Goal: Task Accomplishment & Management: Manage account settings

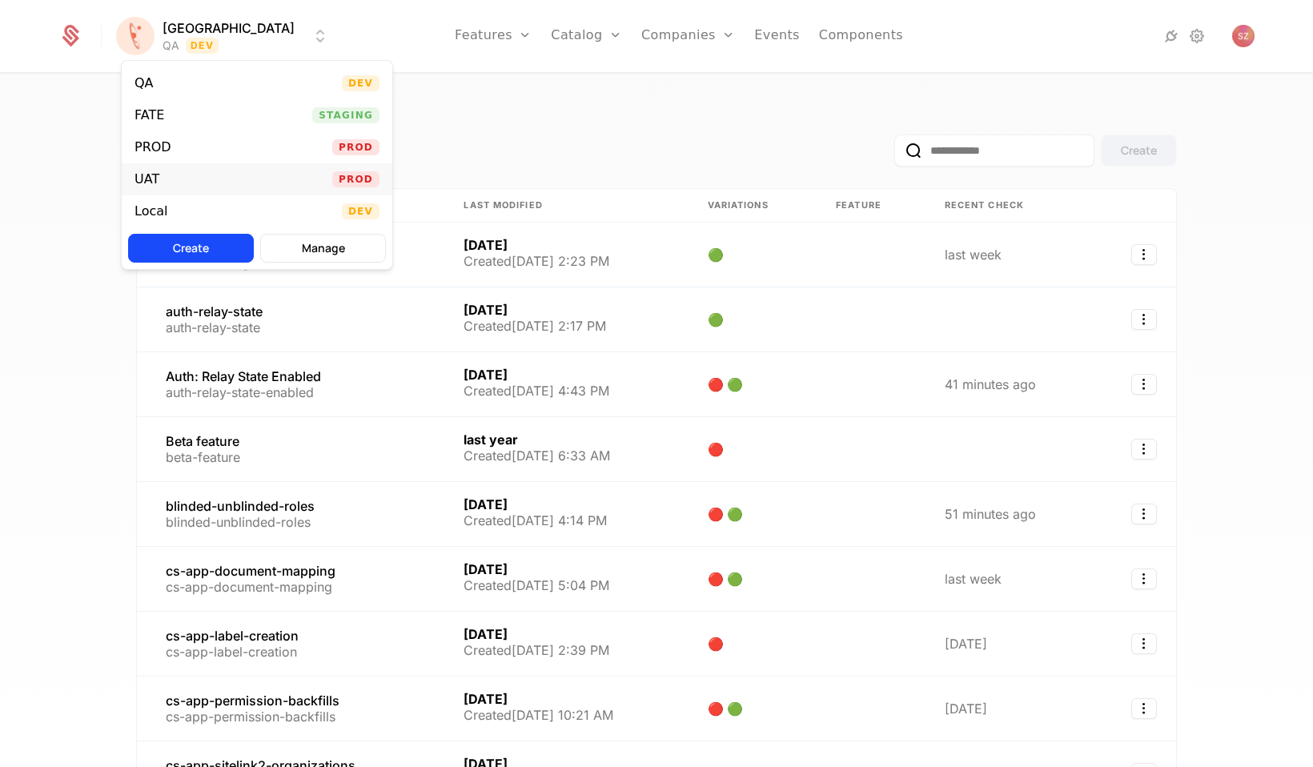
click at [181, 180] on div "UAT Prod" at bounding box center [257, 179] width 271 height 32
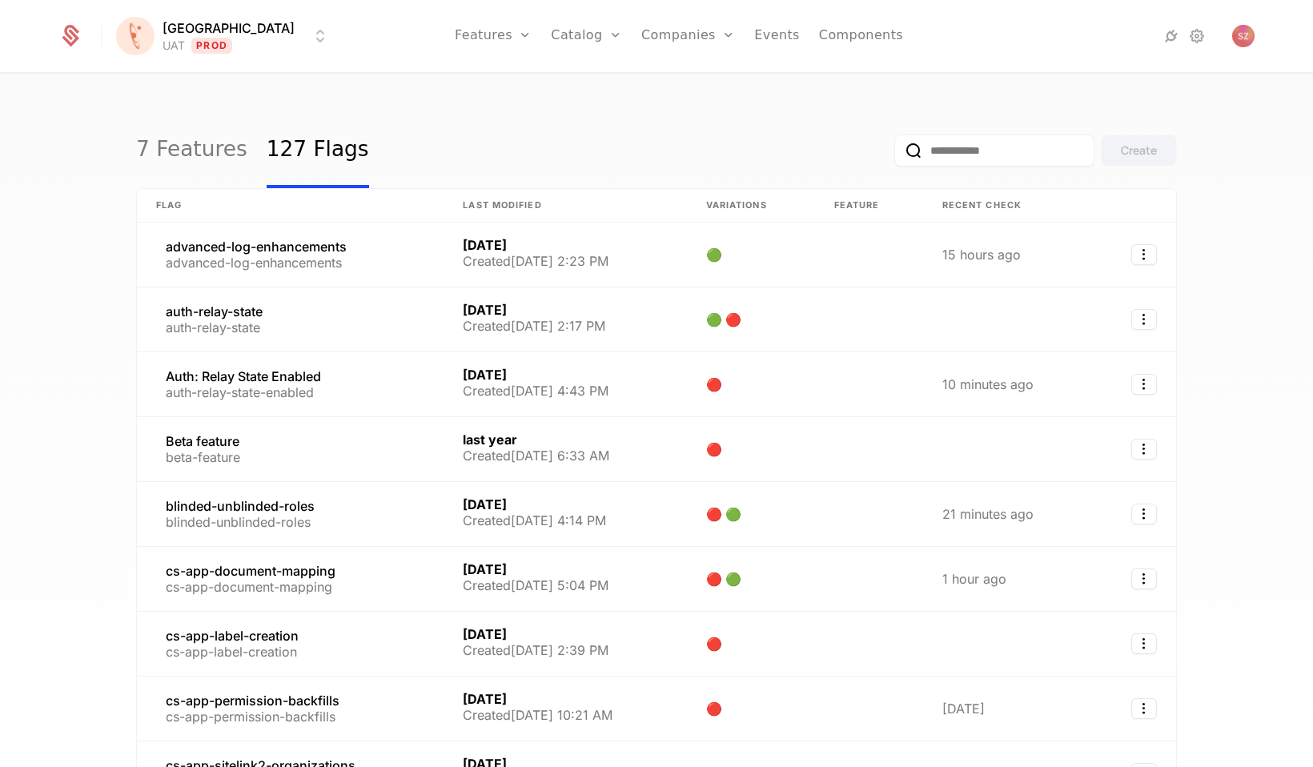
click at [956, 146] on input "email" at bounding box center [994, 151] width 200 height 32
paste input "**********"
type input "**********"
click at [881, 154] on button "submit" at bounding box center [881, 154] width 0 height 0
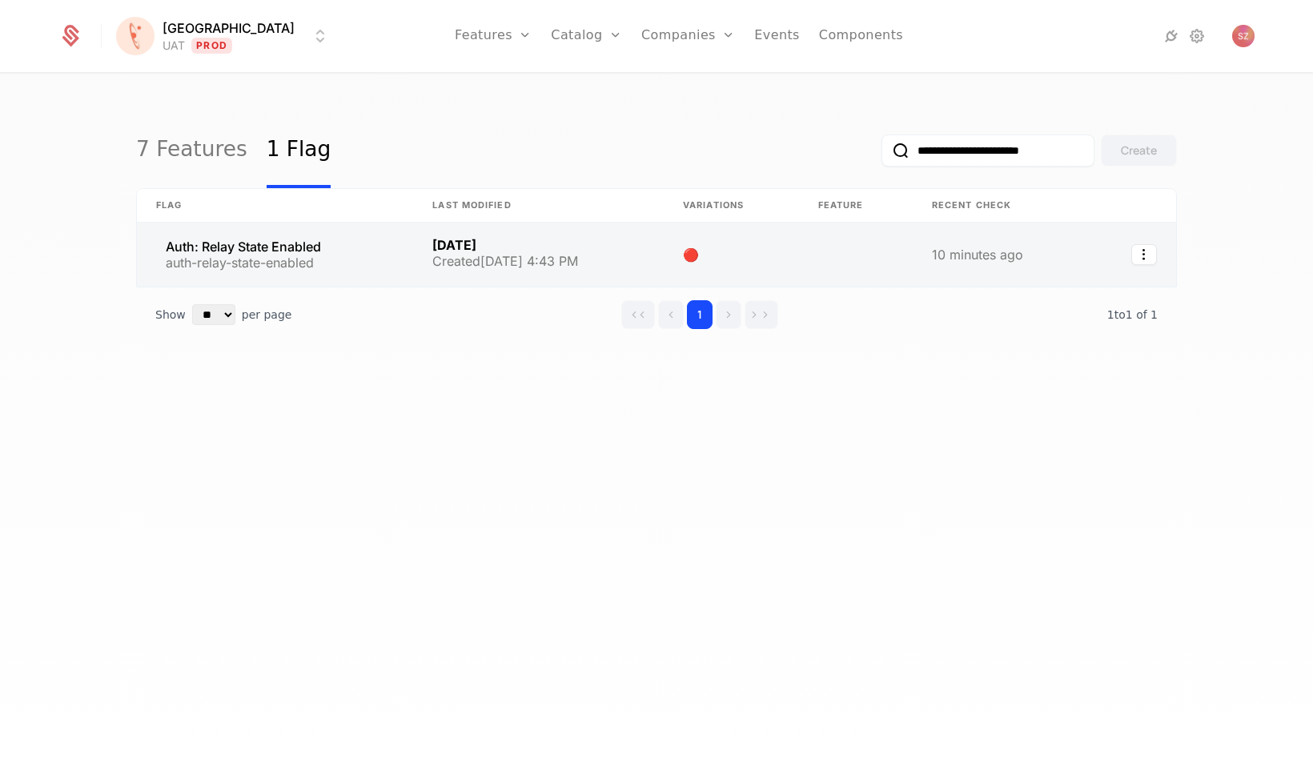
click at [259, 239] on link at bounding box center [275, 255] width 276 height 64
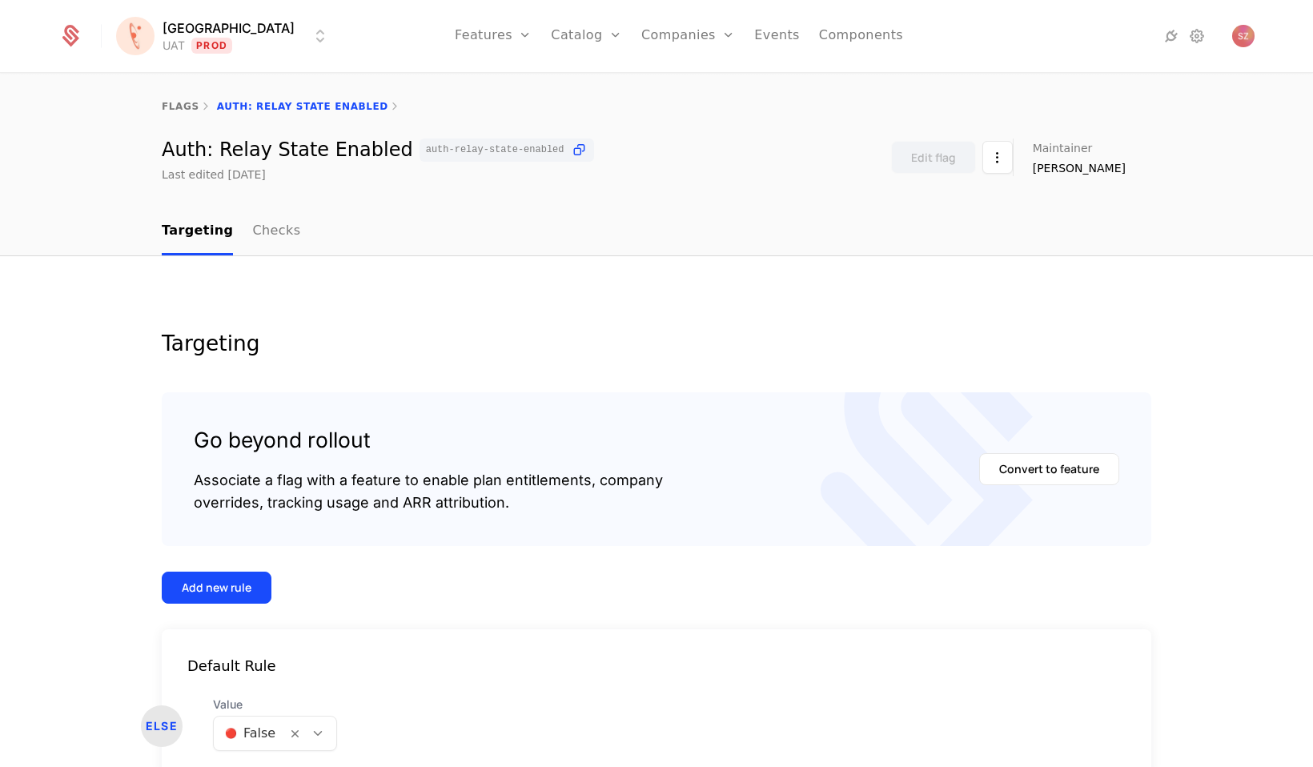
scroll to position [86, 0]
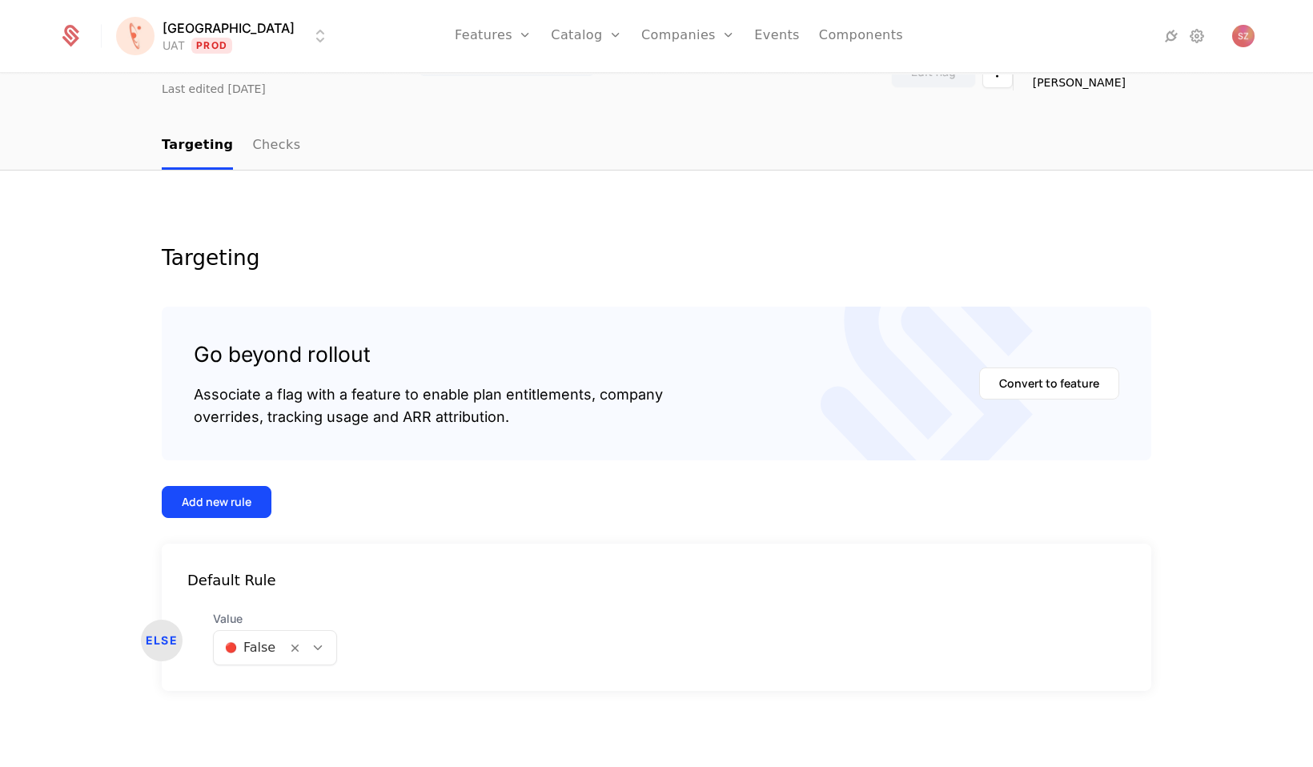
click at [244, 644] on div at bounding box center [250, 647] width 50 height 22
click at [248, 688] on span "🟢 True" at bounding box center [247, 690] width 49 height 14
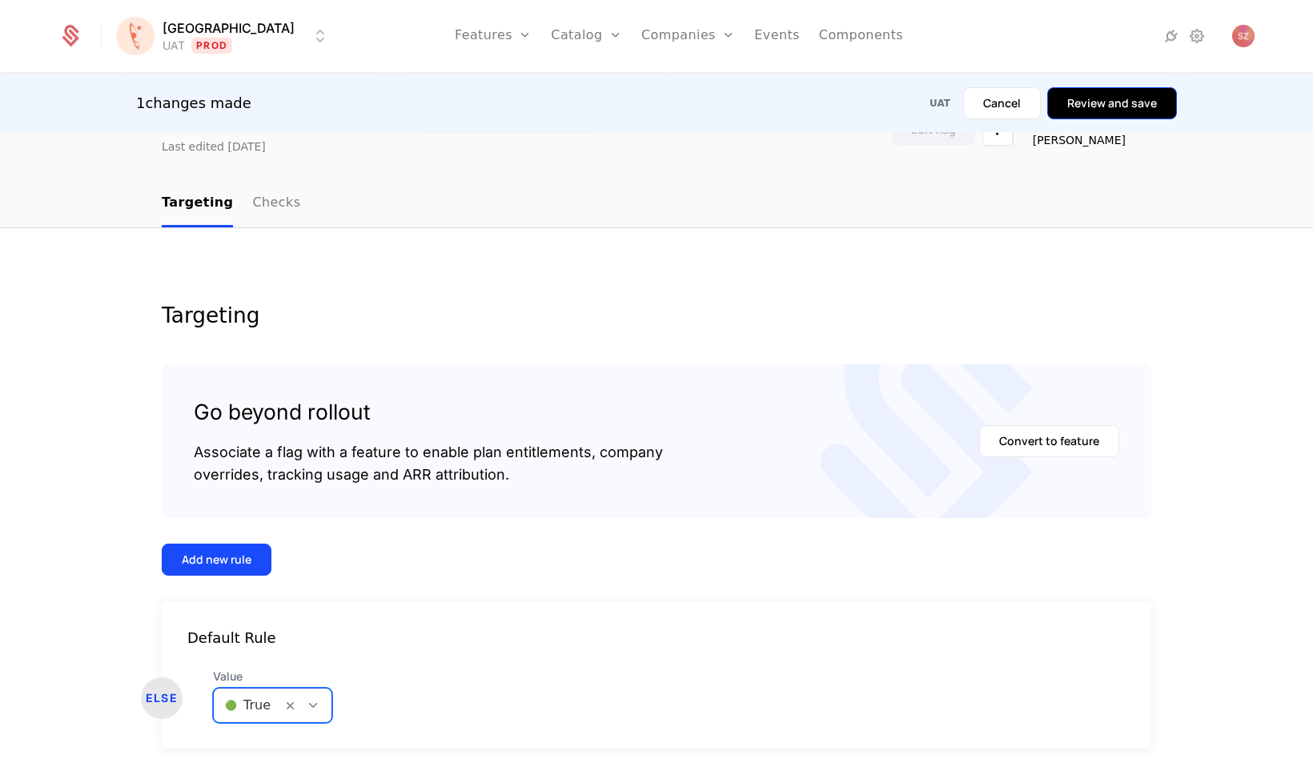
click at [1114, 112] on button "Review and save" at bounding box center [1112, 103] width 130 height 32
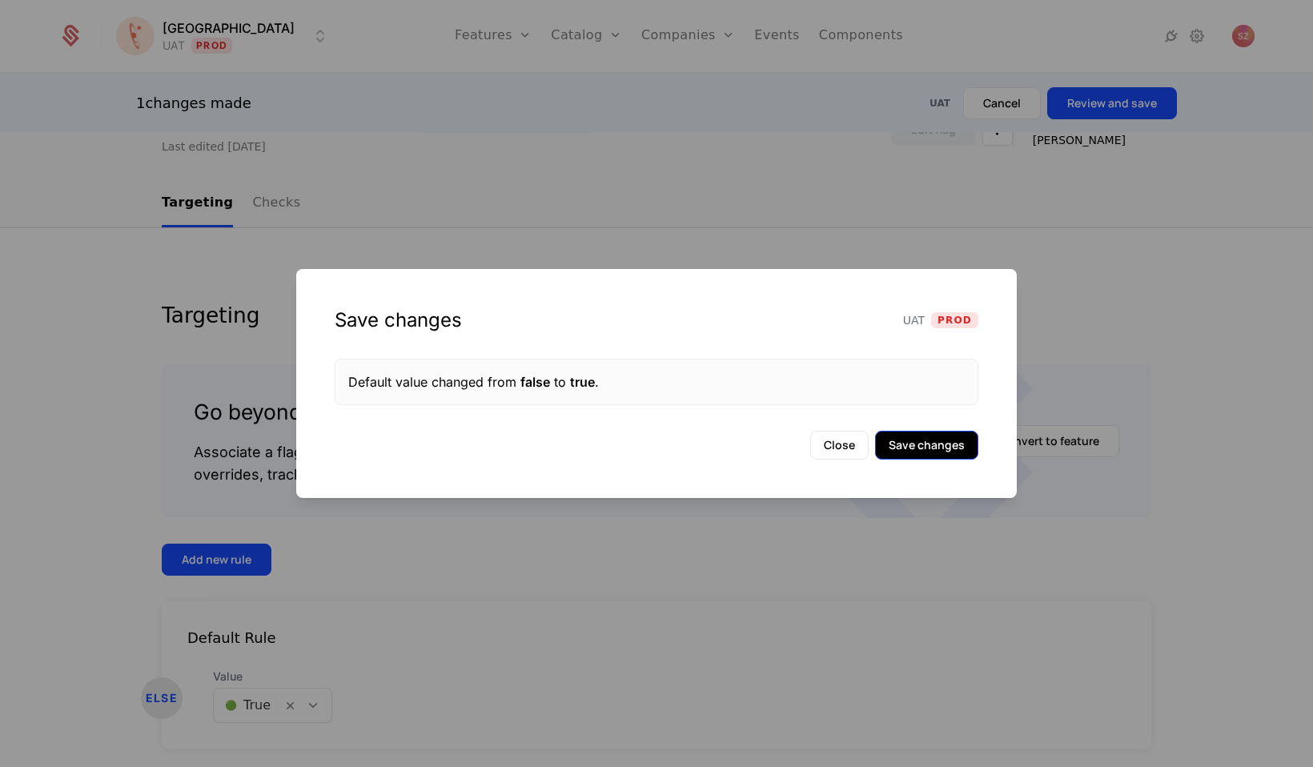
click at [905, 443] on button "Save changes" at bounding box center [926, 445] width 103 height 29
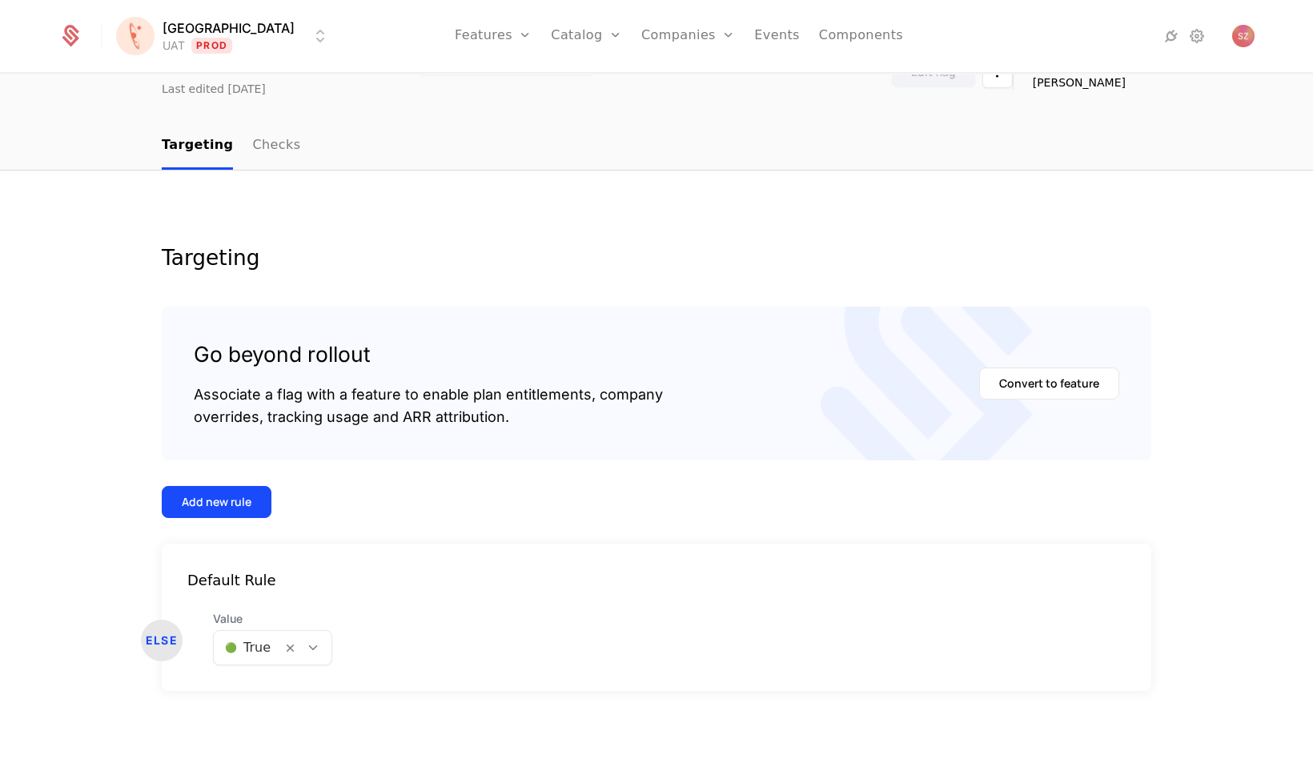
click at [261, 647] on div at bounding box center [248, 647] width 46 height 22
click at [256, 713] on span "🔴 False" at bounding box center [250, 719] width 54 height 14
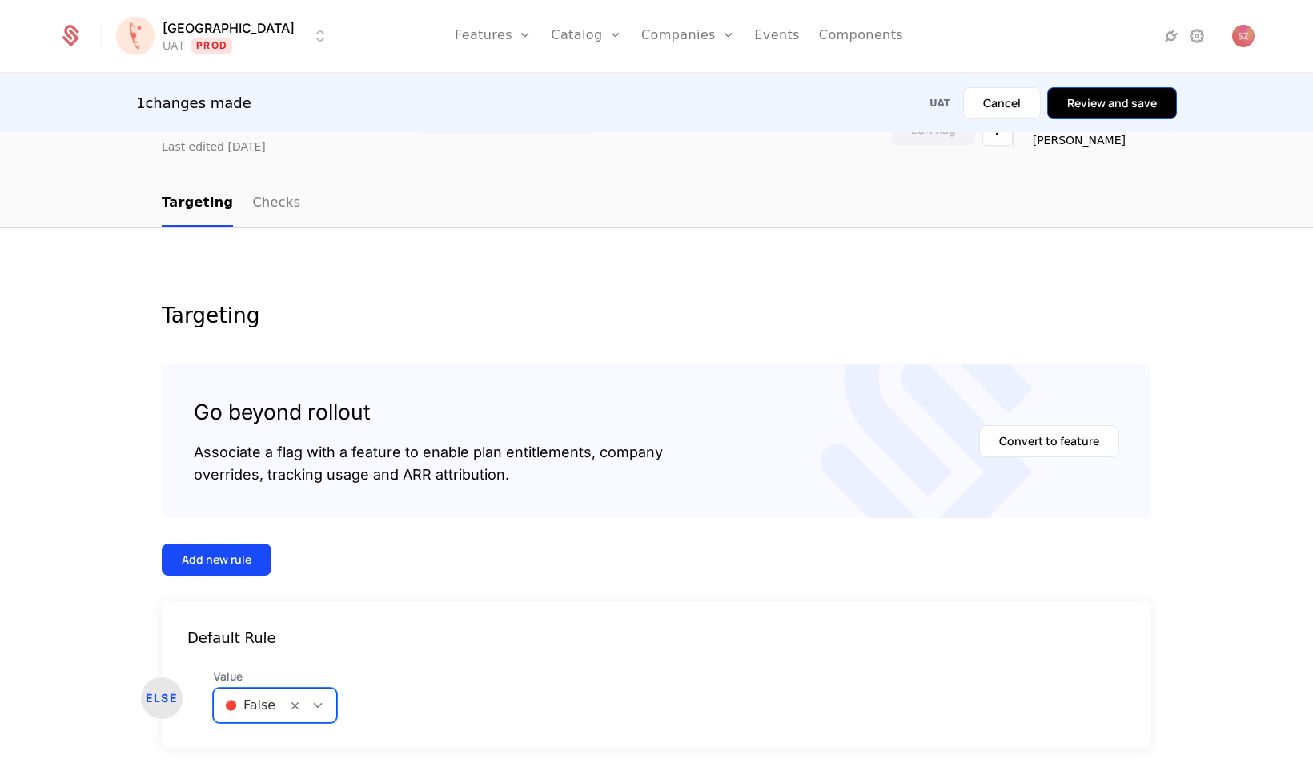
click at [1106, 104] on button "Review and save" at bounding box center [1112, 103] width 130 height 32
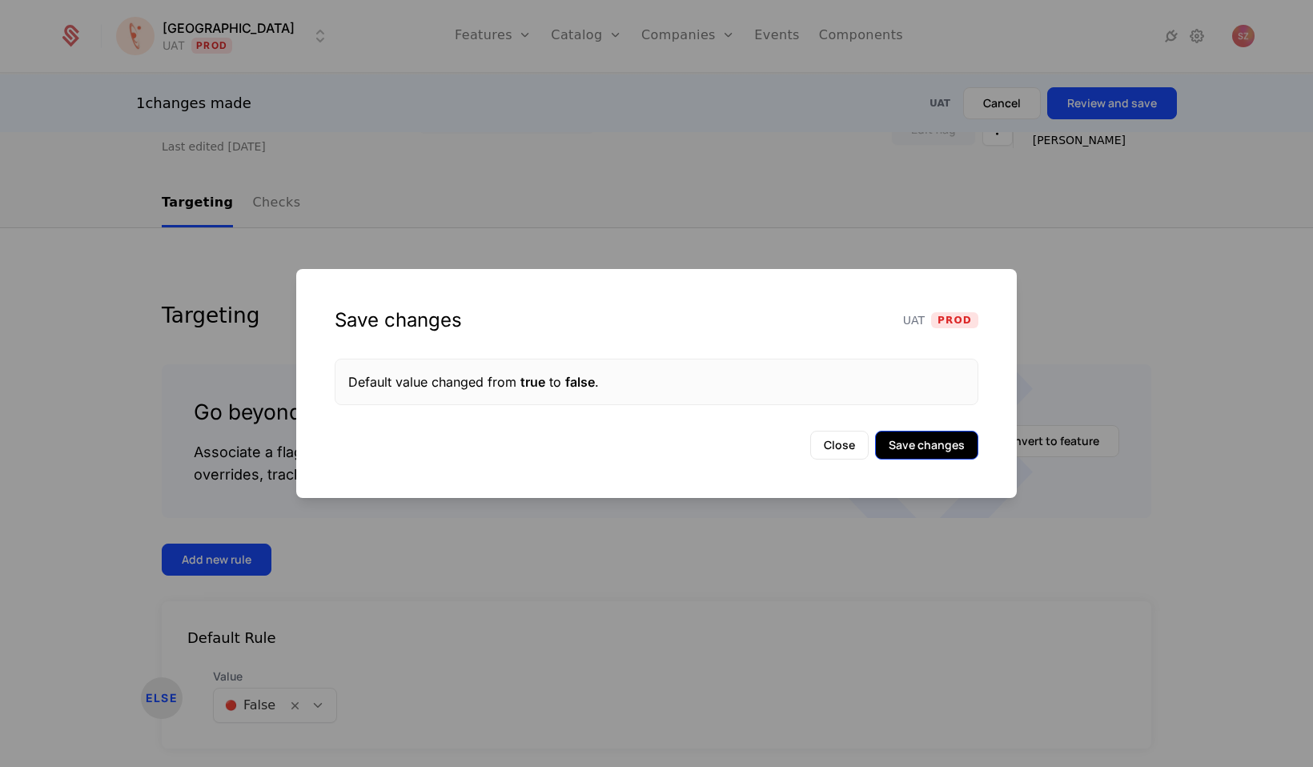
click at [915, 444] on button "Save changes" at bounding box center [926, 445] width 103 height 29
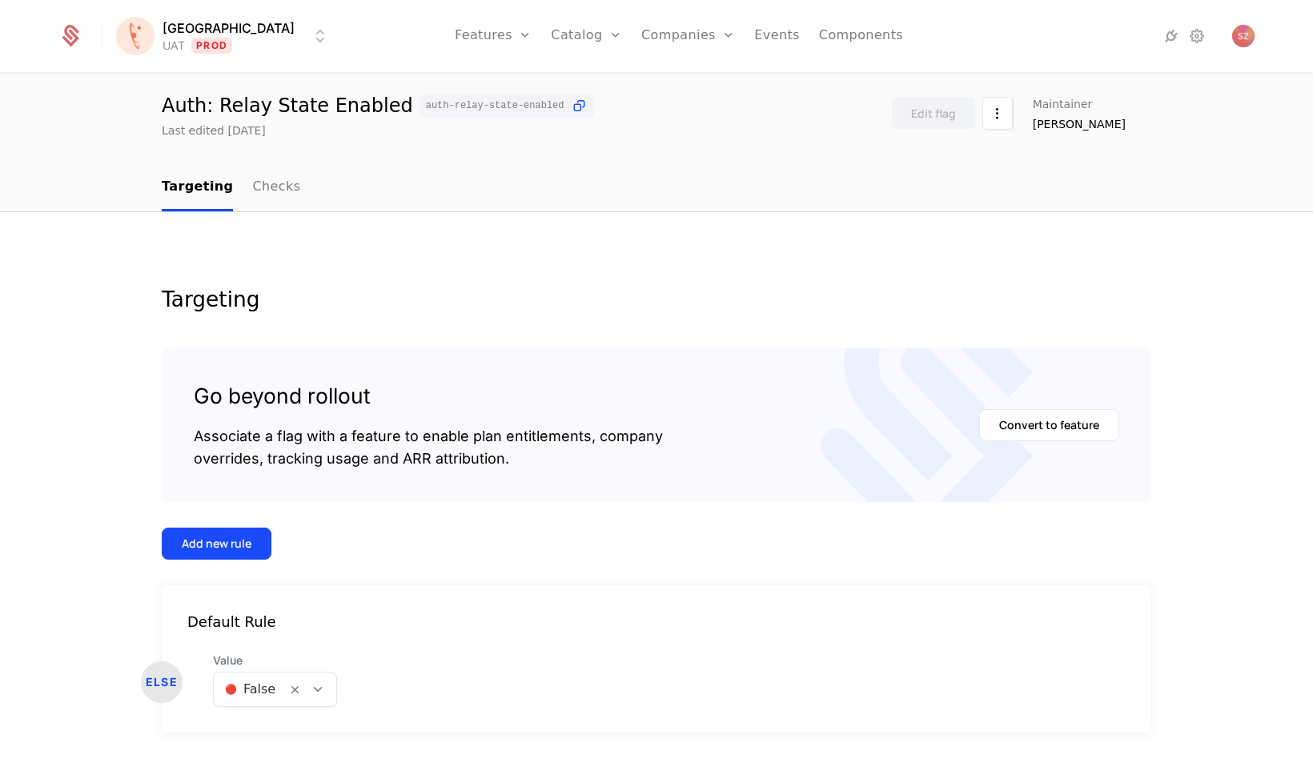
scroll to position [0, 0]
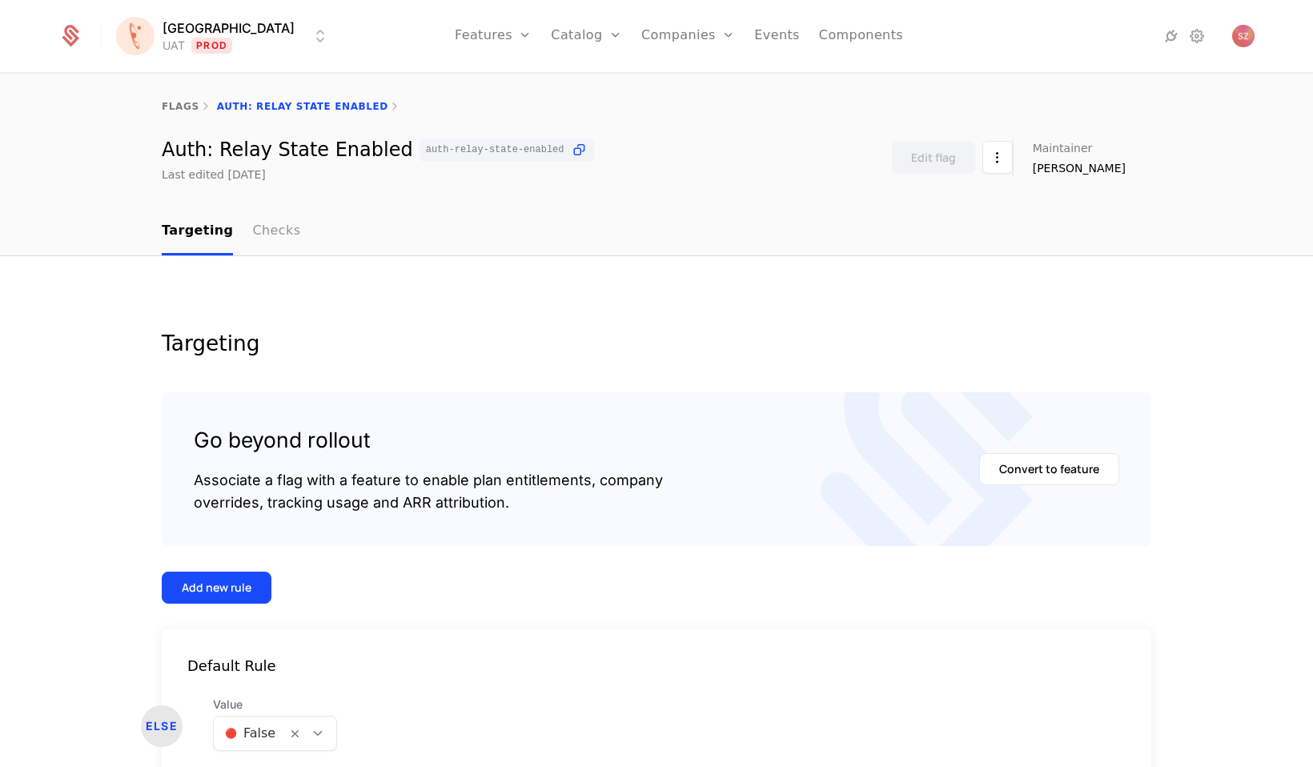
click at [260, 237] on link "Checks" at bounding box center [276, 231] width 48 height 47
